Goal: Information Seeking & Learning: Learn about a topic

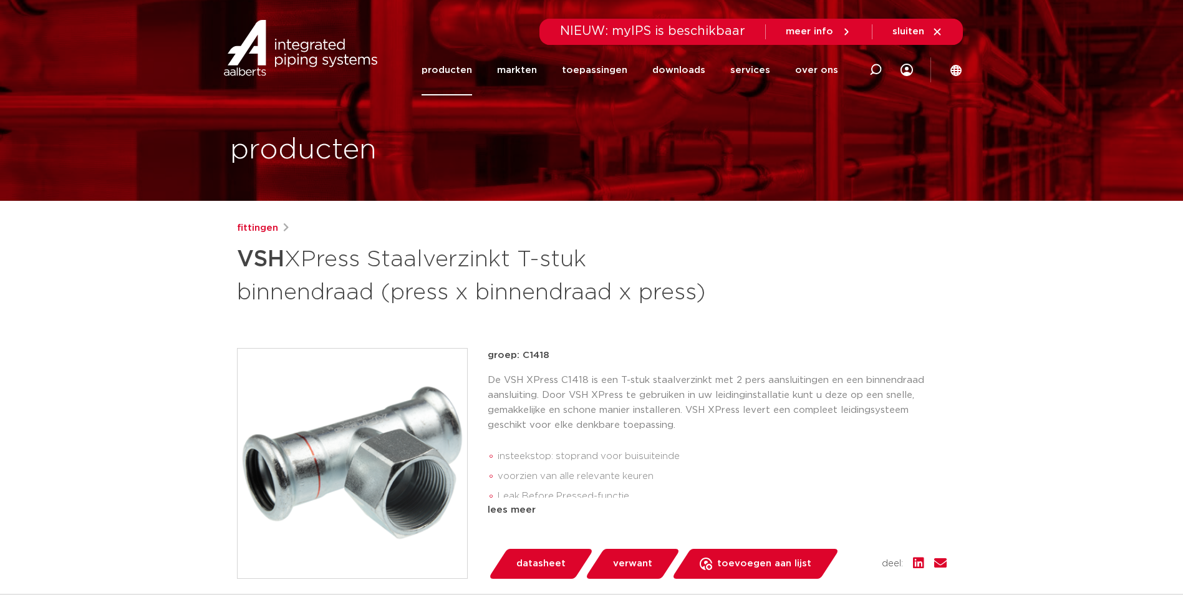
click at [472, 69] on link "producten" at bounding box center [447, 70] width 51 height 51
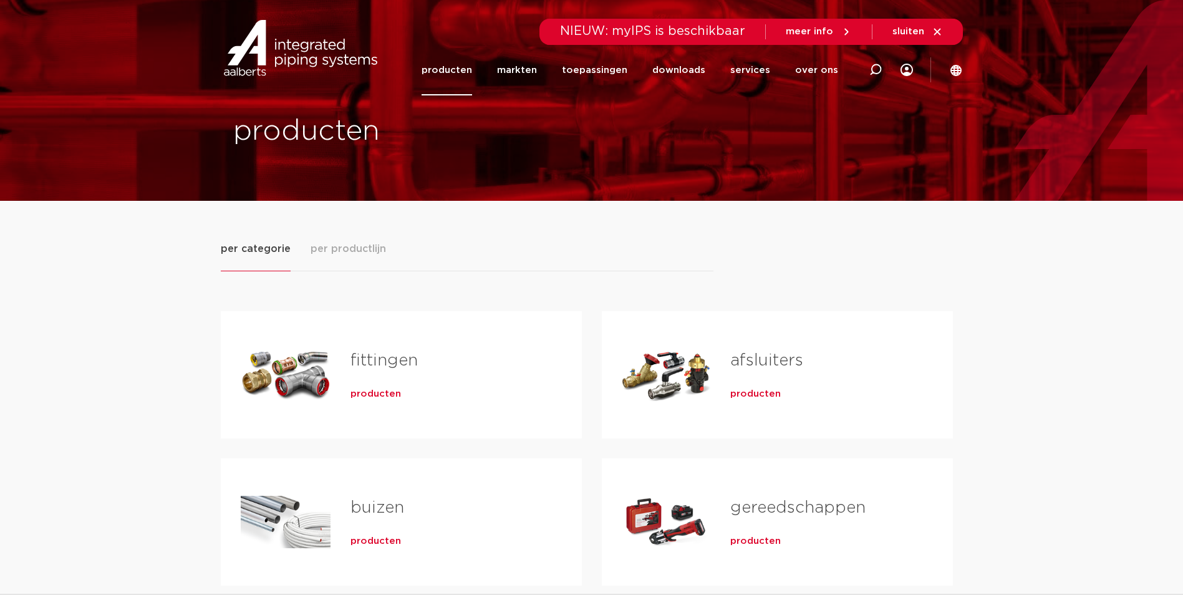
click at [371, 362] on link "fittingen" at bounding box center [384, 360] width 67 height 16
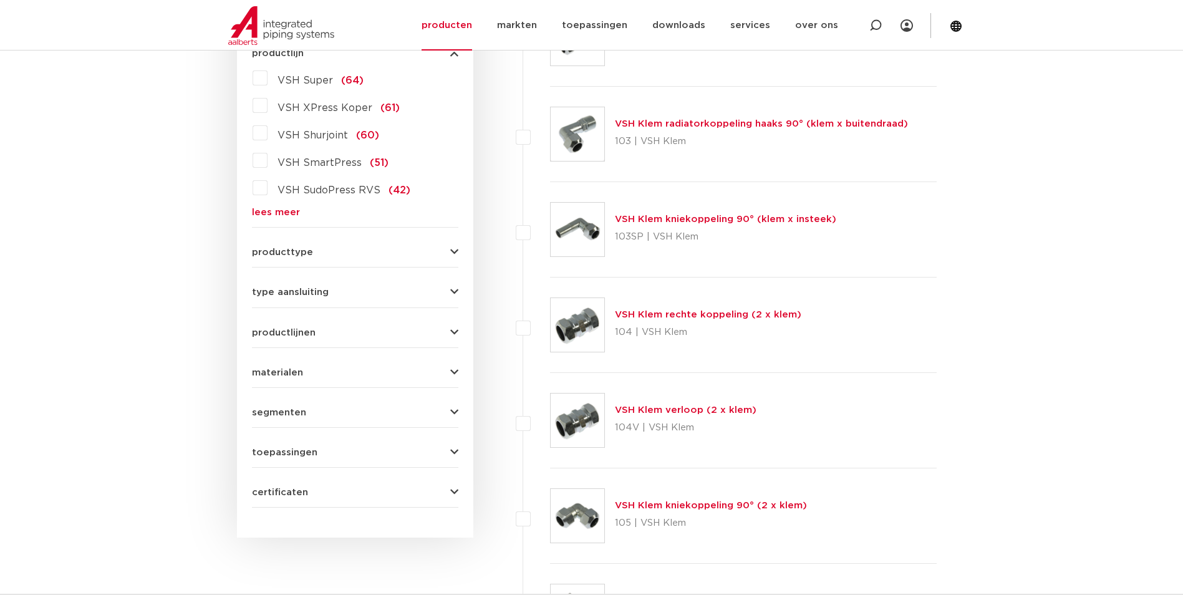
scroll to position [125, 0]
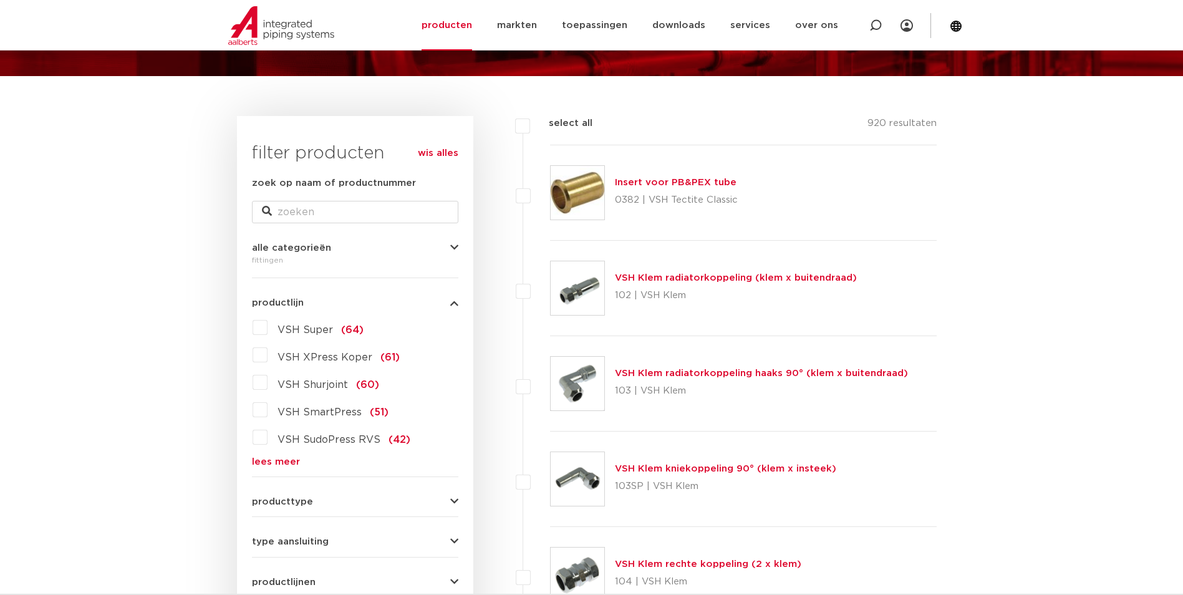
click at [276, 457] on link "lees meer" at bounding box center [355, 461] width 206 height 9
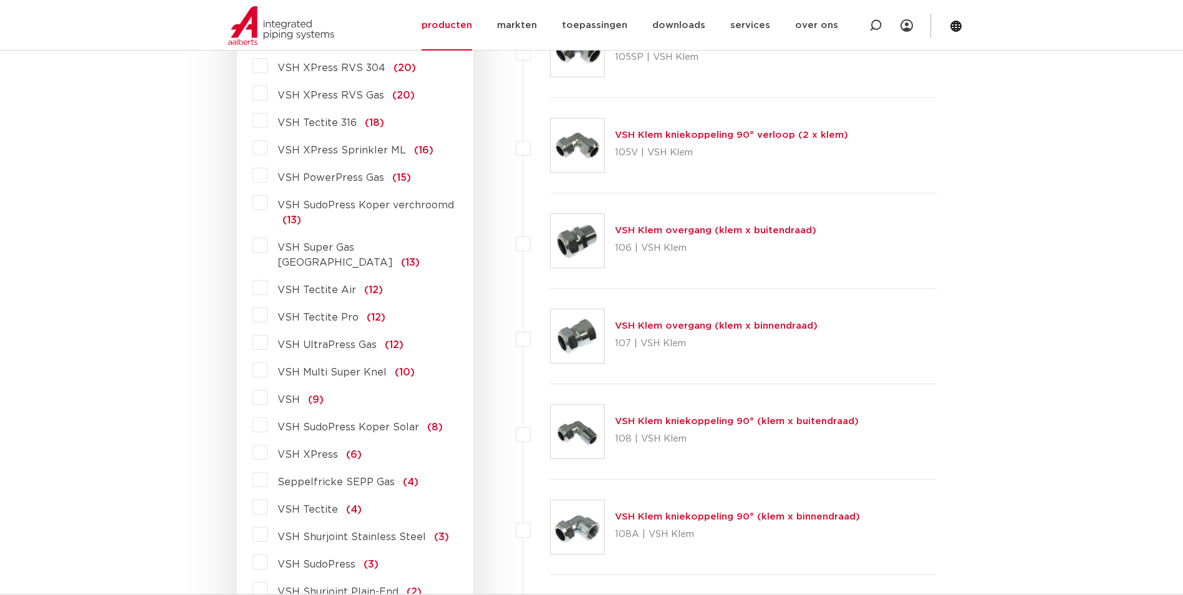
scroll to position [998, 0]
